Goal: Ask a question: Seek information or help from site administrators or community

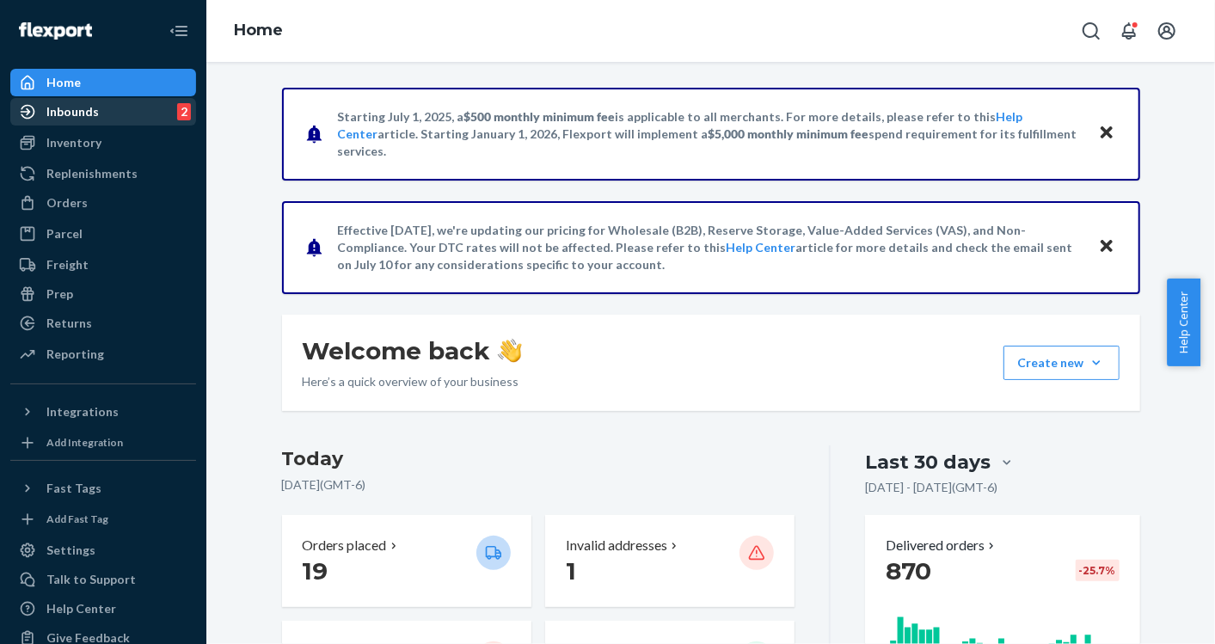
click at [88, 115] on div "Inbounds" at bounding box center [72, 111] width 52 height 17
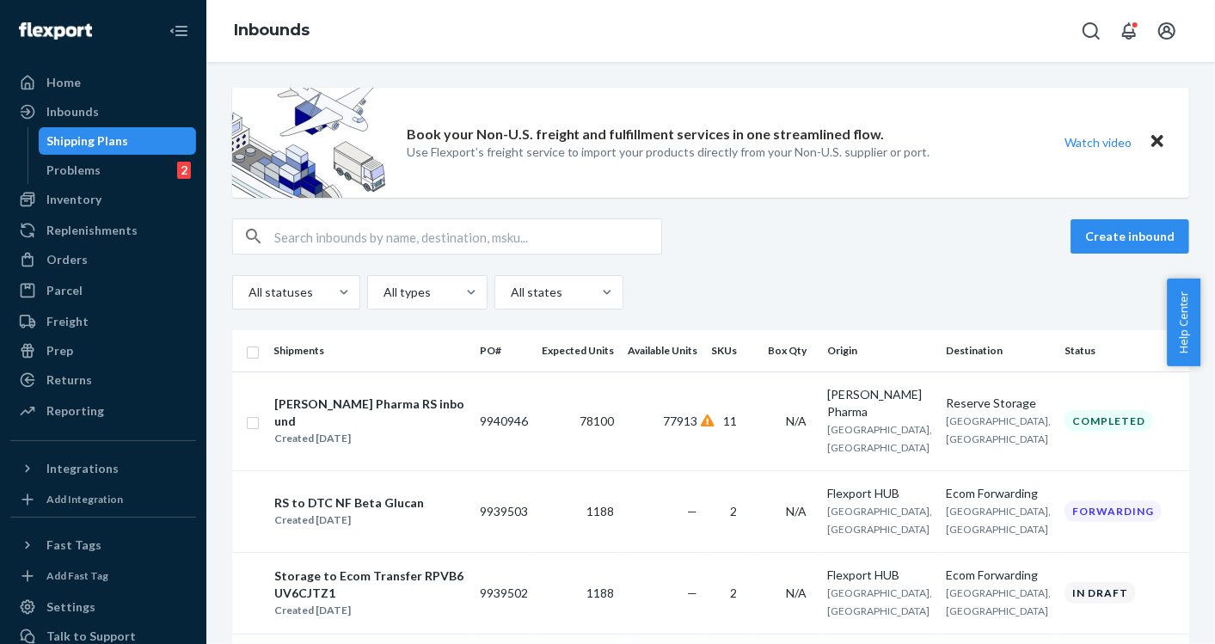
click at [1183, 346] on span "Help Center" at bounding box center [1183, 323] width 34 height 88
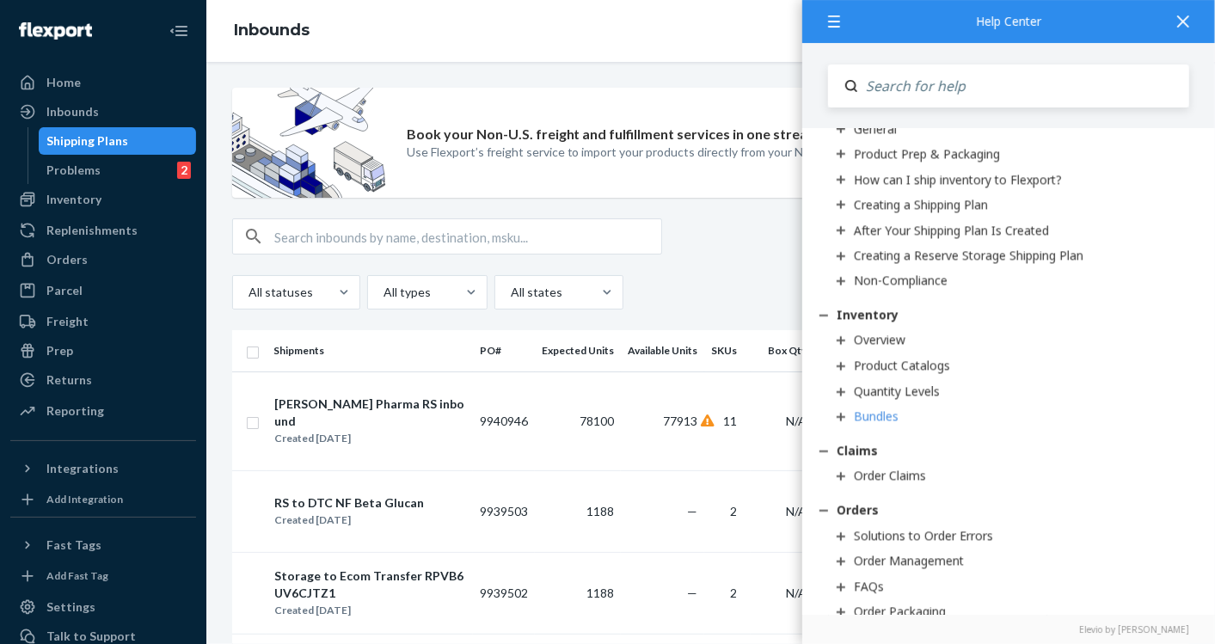
scroll to position [1650, 0]
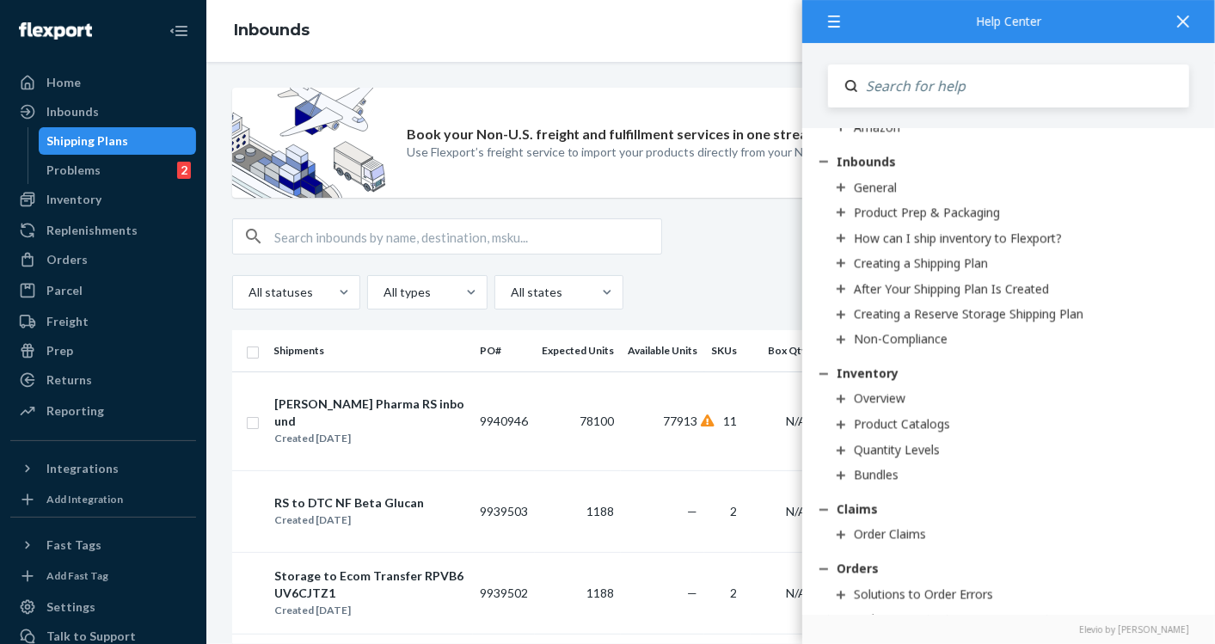
click at [726, 267] on div "Create inbound All statuses All types All states" at bounding box center [710, 263] width 957 height 91
click at [1189, 24] on div at bounding box center [1183, 21] width 38 height 42
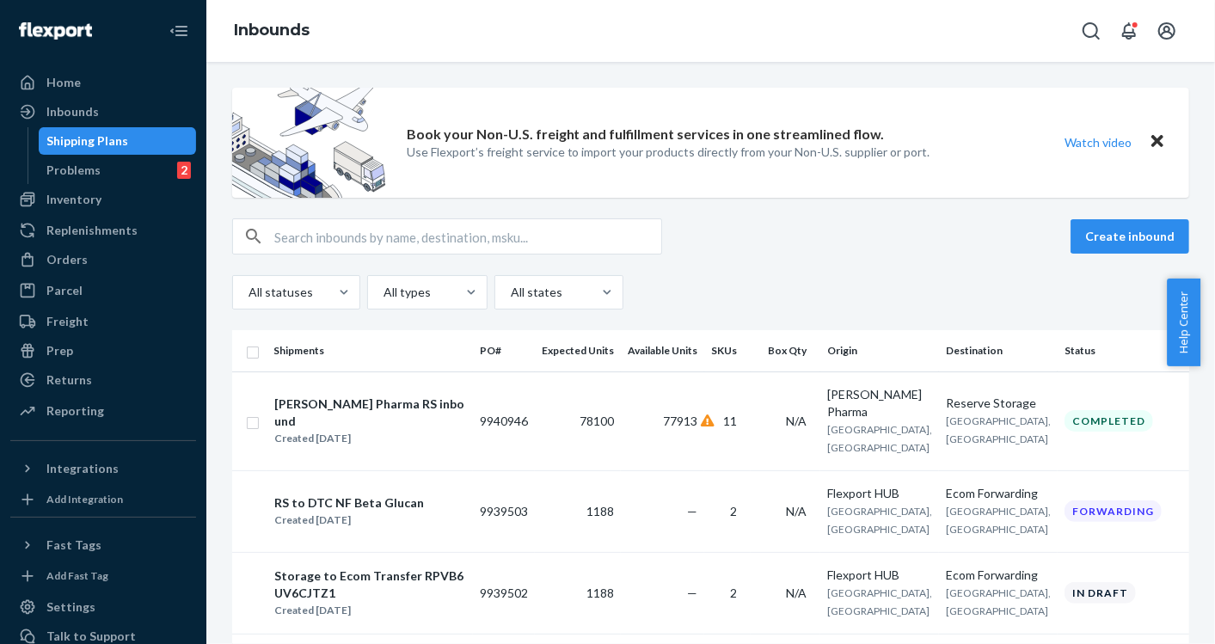
click at [1173, 325] on span "Help Center" at bounding box center [1183, 323] width 34 height 88
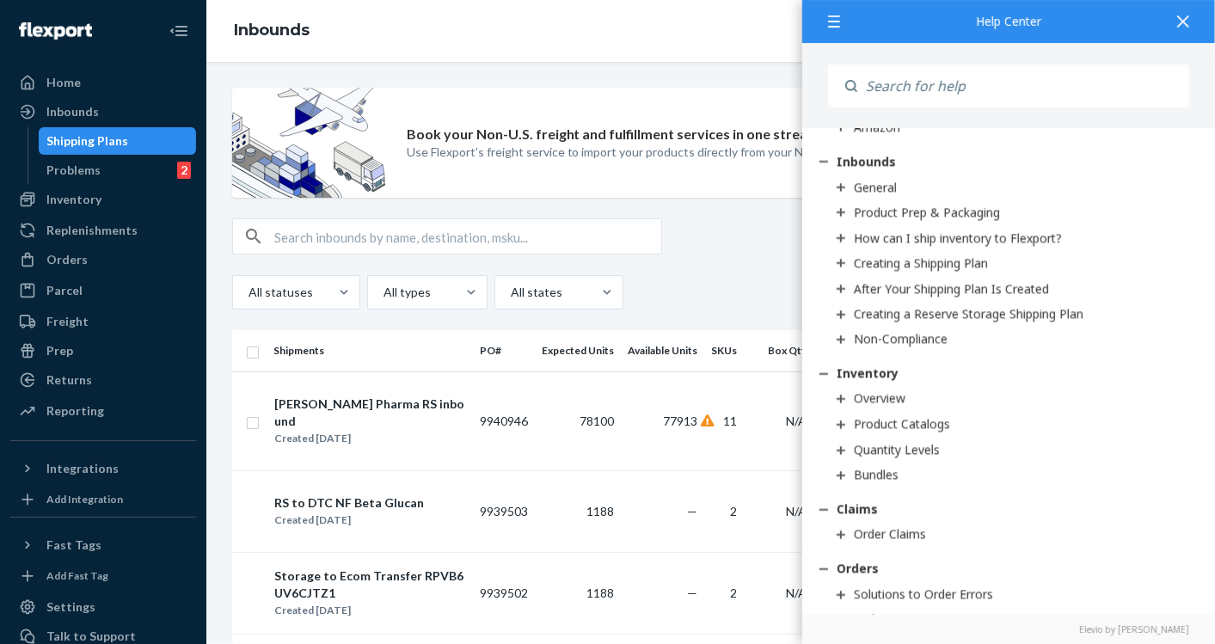
click at [848, 28] on div at bounding box center [837, 21] width 31 height 42
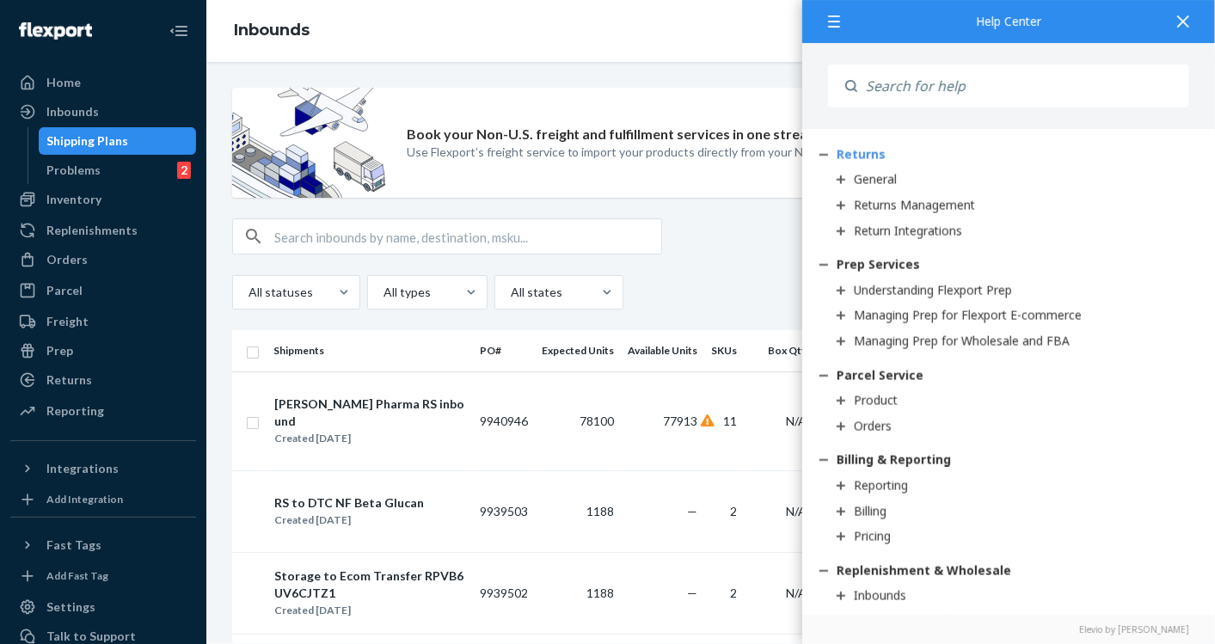
scroll to position [2235, 0]
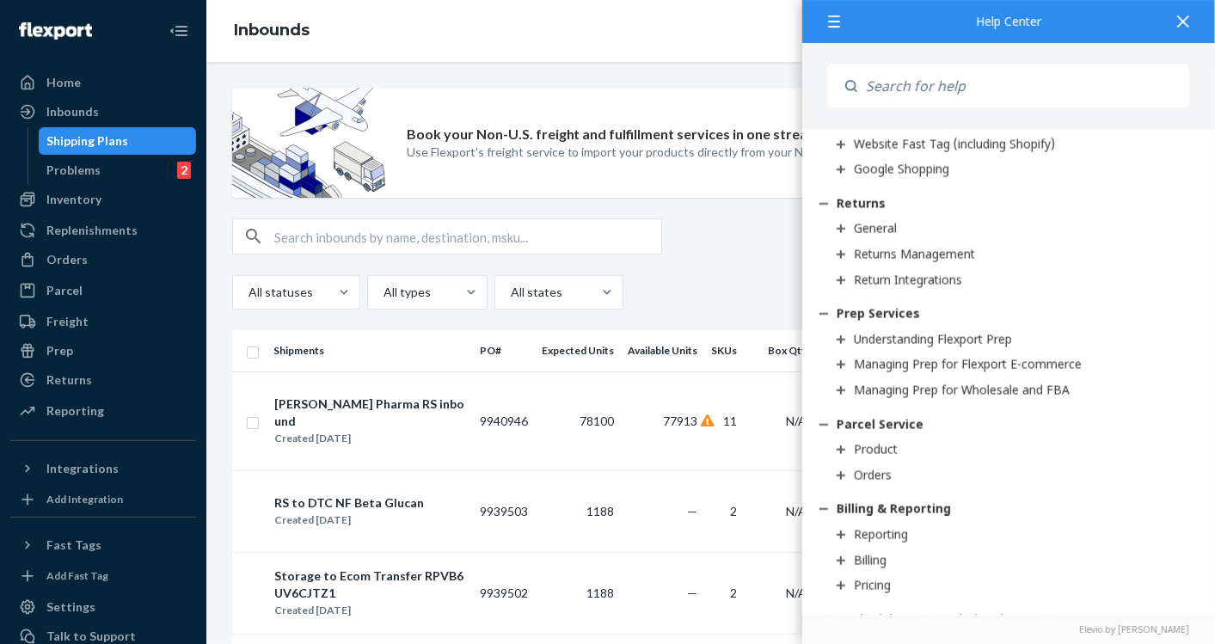
click at [879, 102] on input "Search" at bounding box center [1023, 85] width 332 height 43
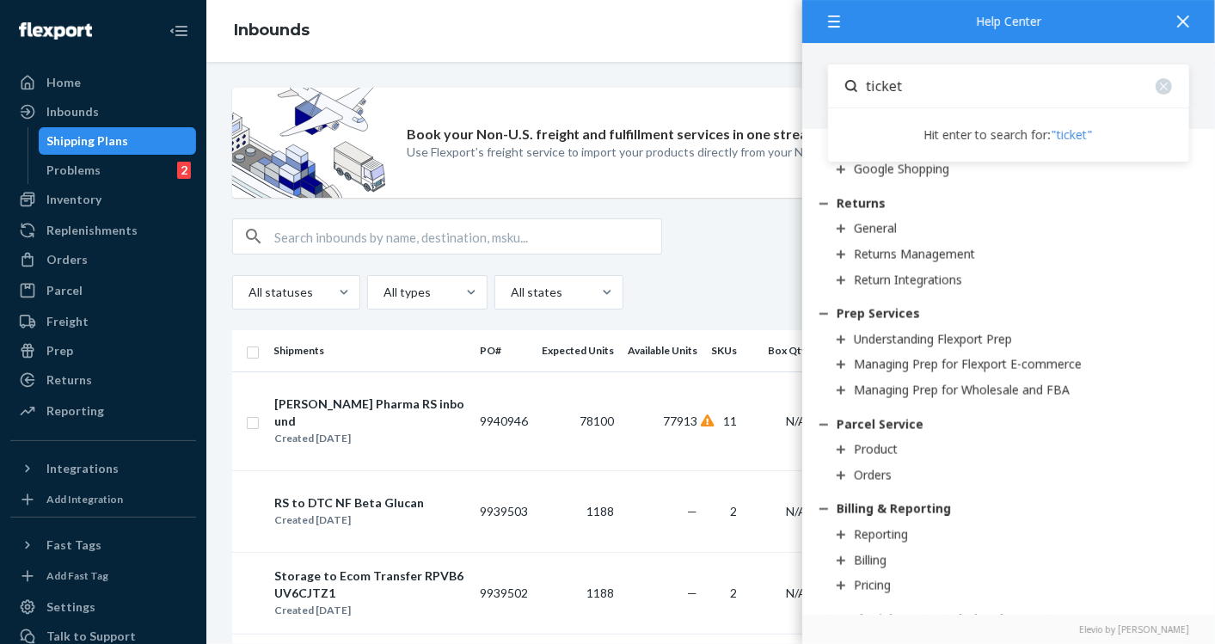
type input "ticket"
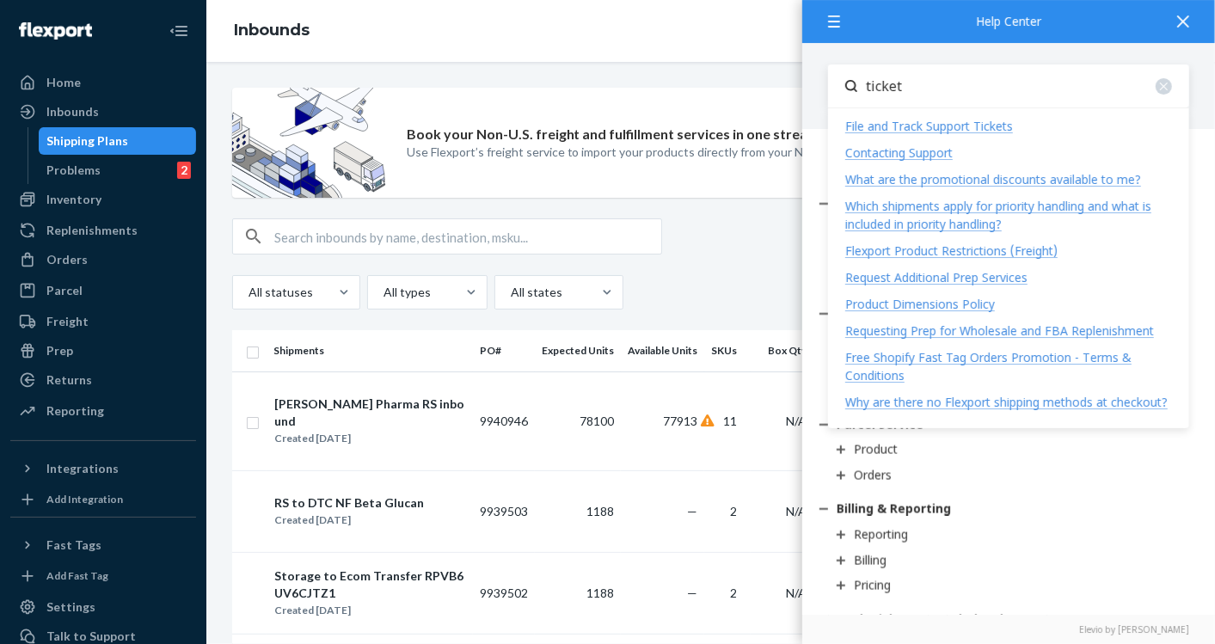
click at [879, 147] on div "Contacting Support" at bounding box center [898, 152] width 107 height 16
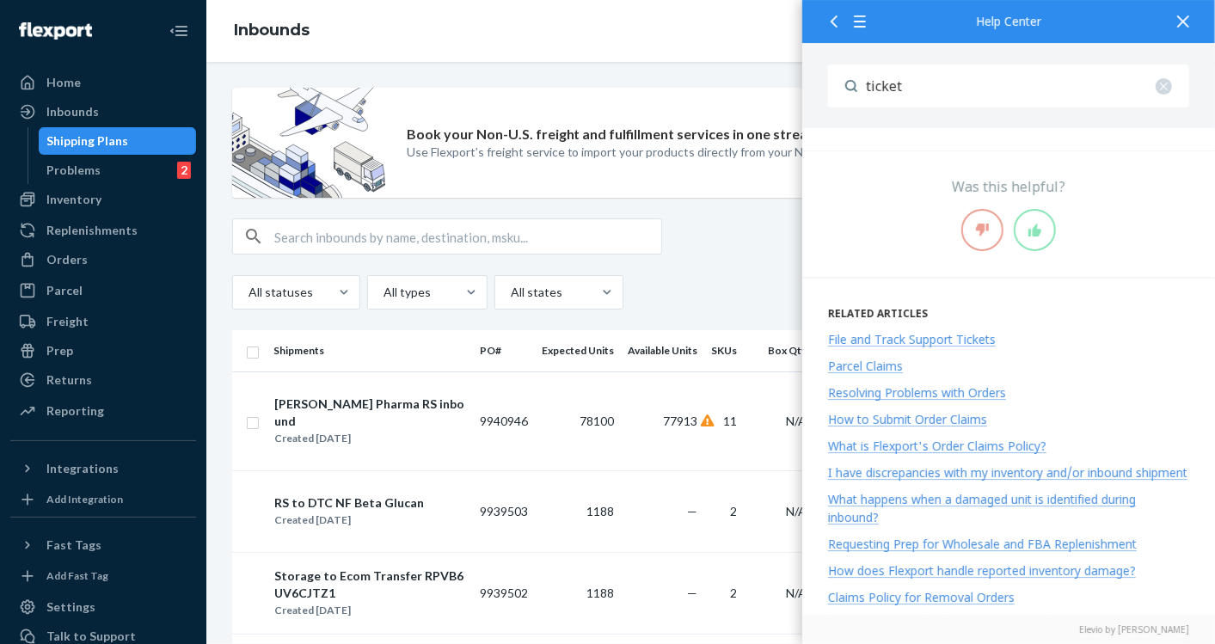
scroll to position [3801, 0]
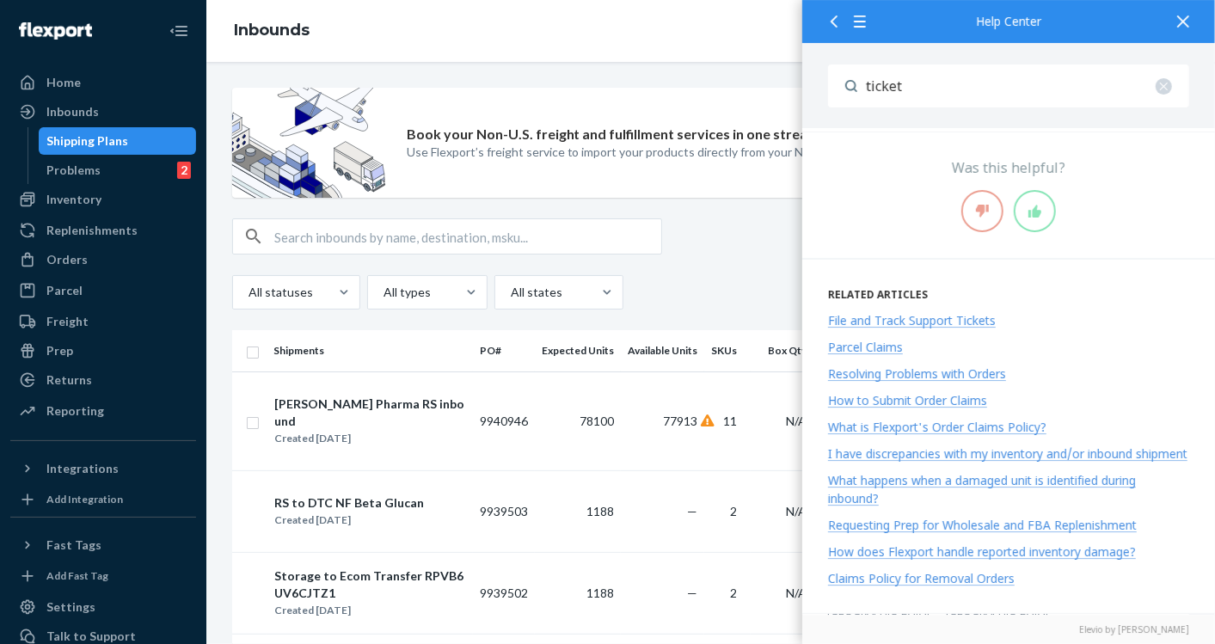
drag, startPoint x: 697, startPoint y: 279, endPoint x: 707, endPoint y: 277, distance: 9.6
click at [705, 279] on div "All statuses All types All states" at bounding box center [710, 292] width 957 height 34
click at [1005, 21] on div "Help Center" at bounding box center [1008, 21] width 361 height 12
click at [846, 22] on div "Help Center" at bounding box center [1008, 21] width 361 height 12
click at [839, 27] on icon at bounding box center [834, 21] width 12 height 12
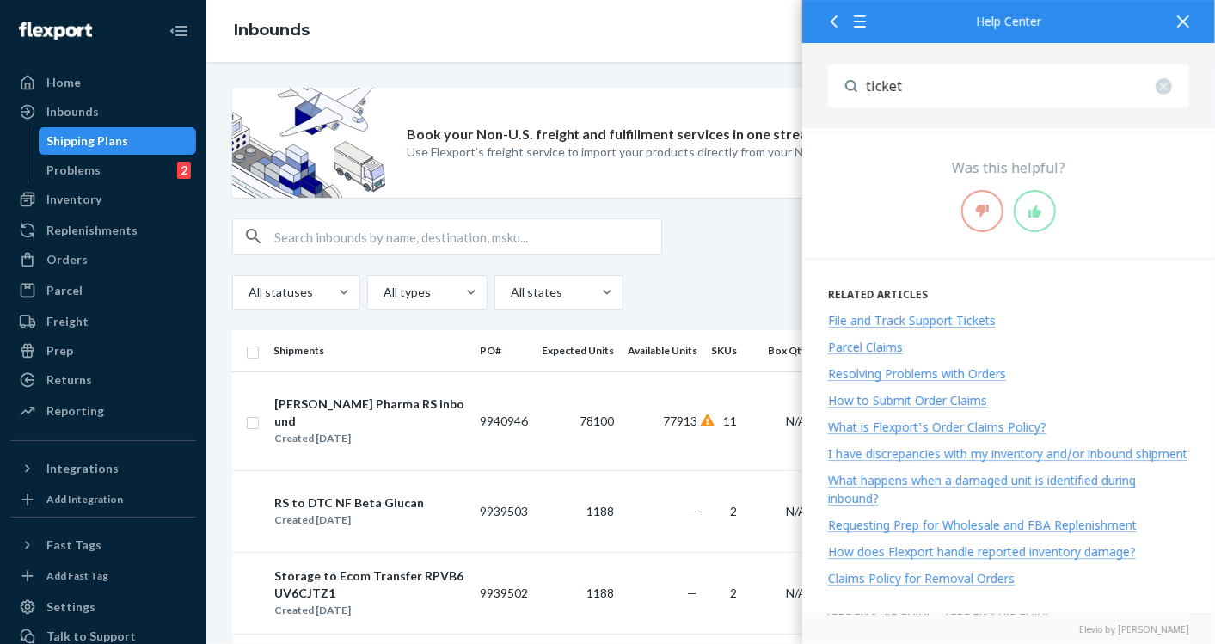
scroll to position [0, 0]
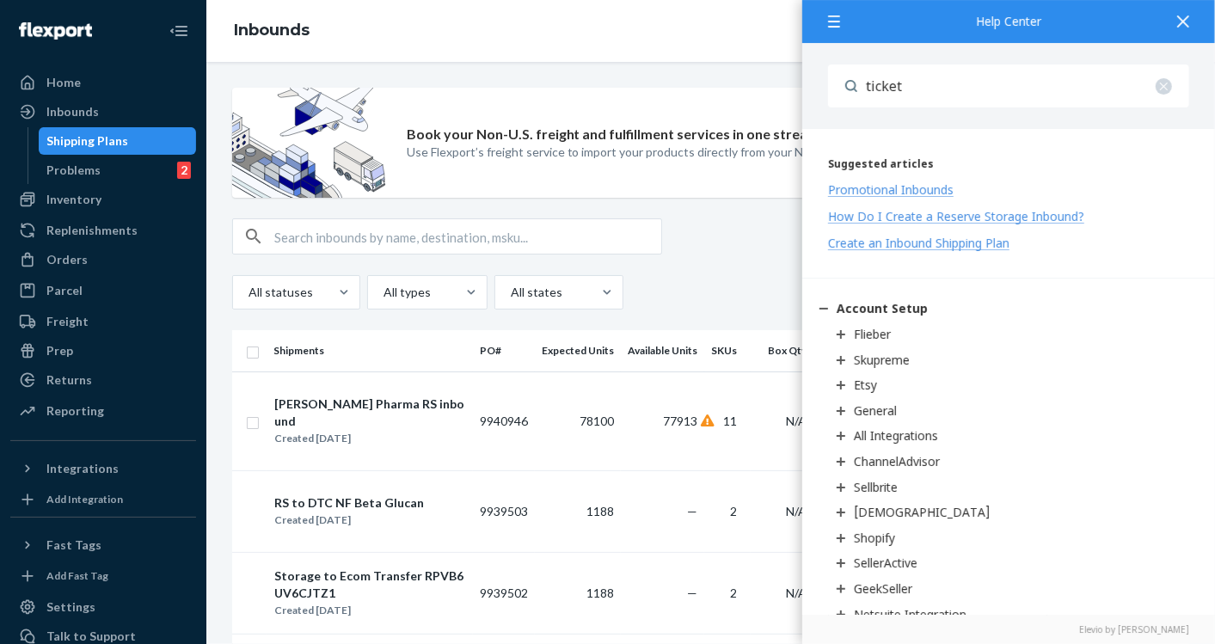
click at [842, 28] on div at bounding box center [837, 21] width 31 height 42
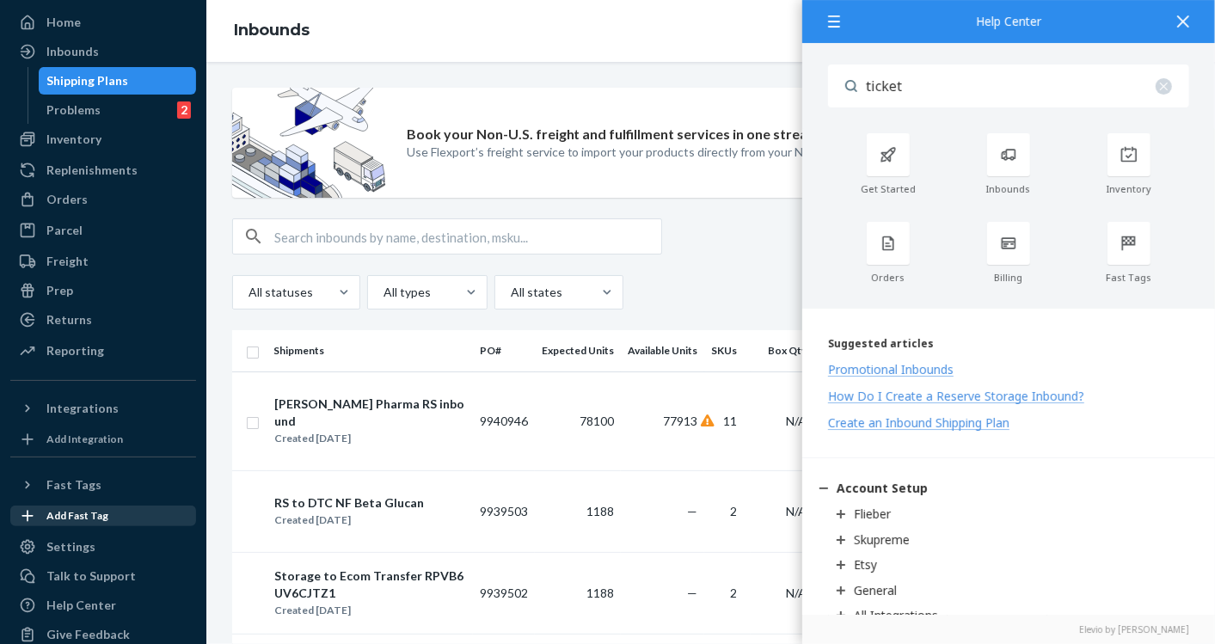
scroll to position [83, 0]
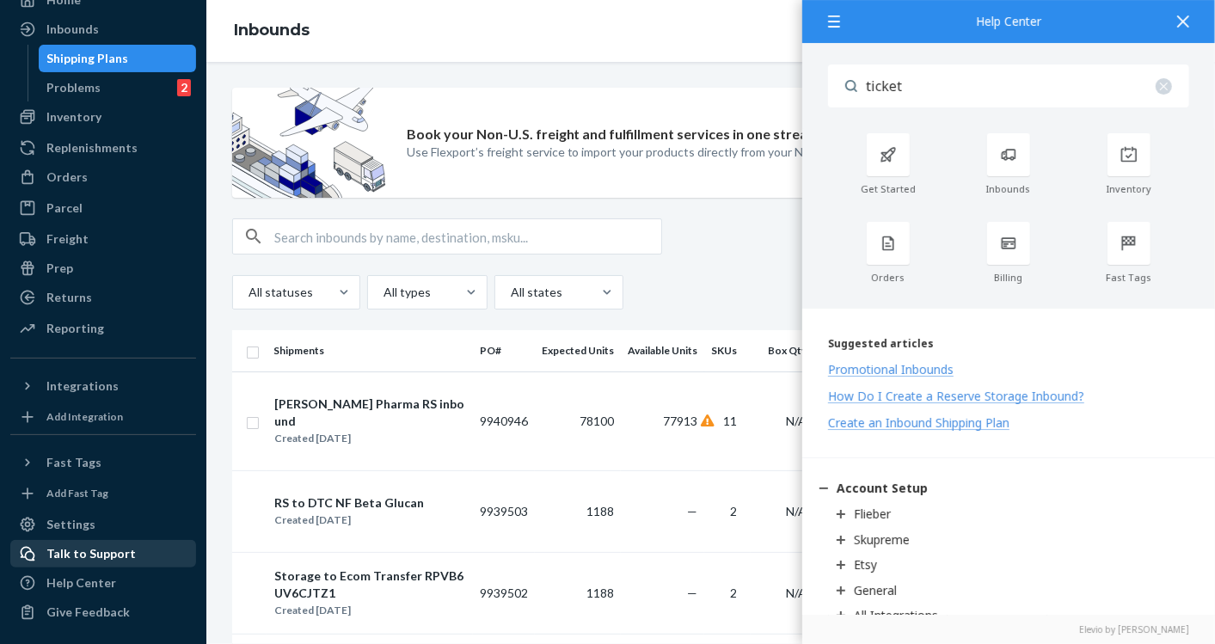
click at [76, 560] on div "Talk to Support" at bounding box center [103, 554] width 182 height 24
click at [1183, 16] on icon at bounding box center [1183, 21] width 12 height 12
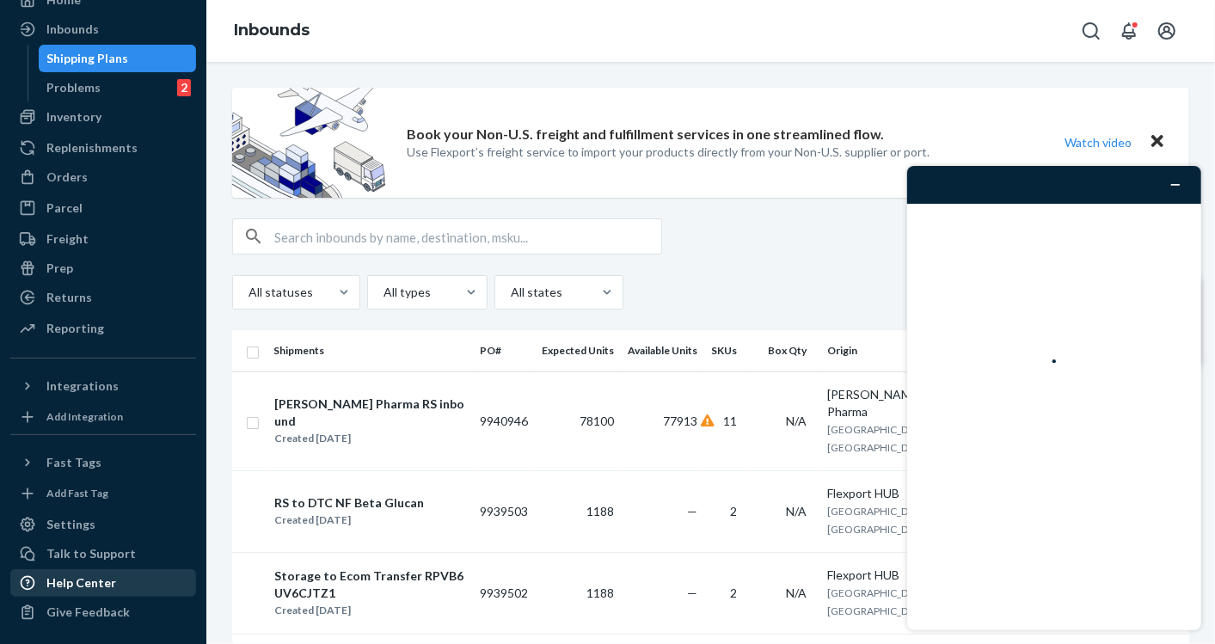
click at [83, 576] on div "Help Center" at bounding box center [81, 582] width 70 height 17
